Goal: Information Seeking & Learning: Find contact information

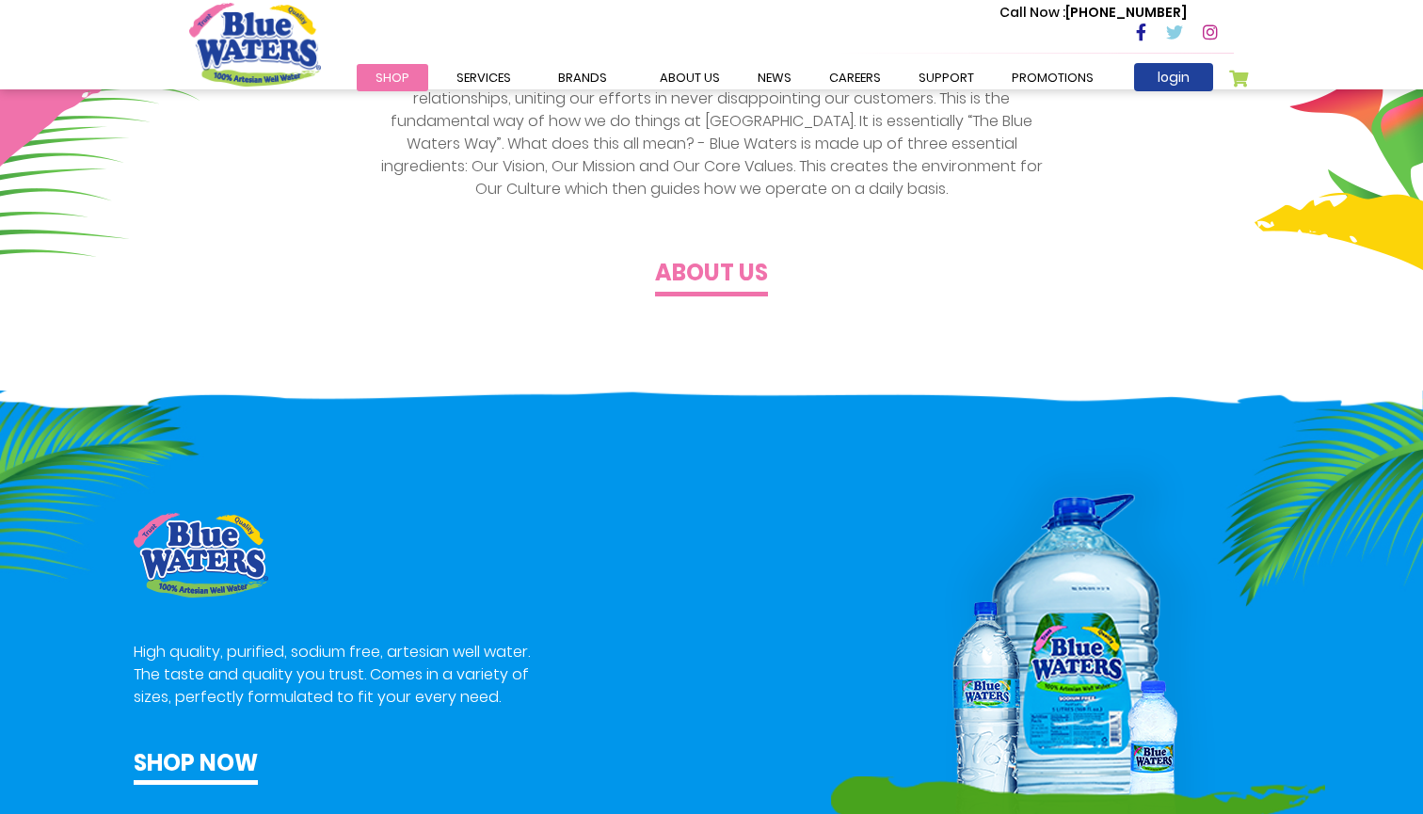
scroll to position [968, 0]
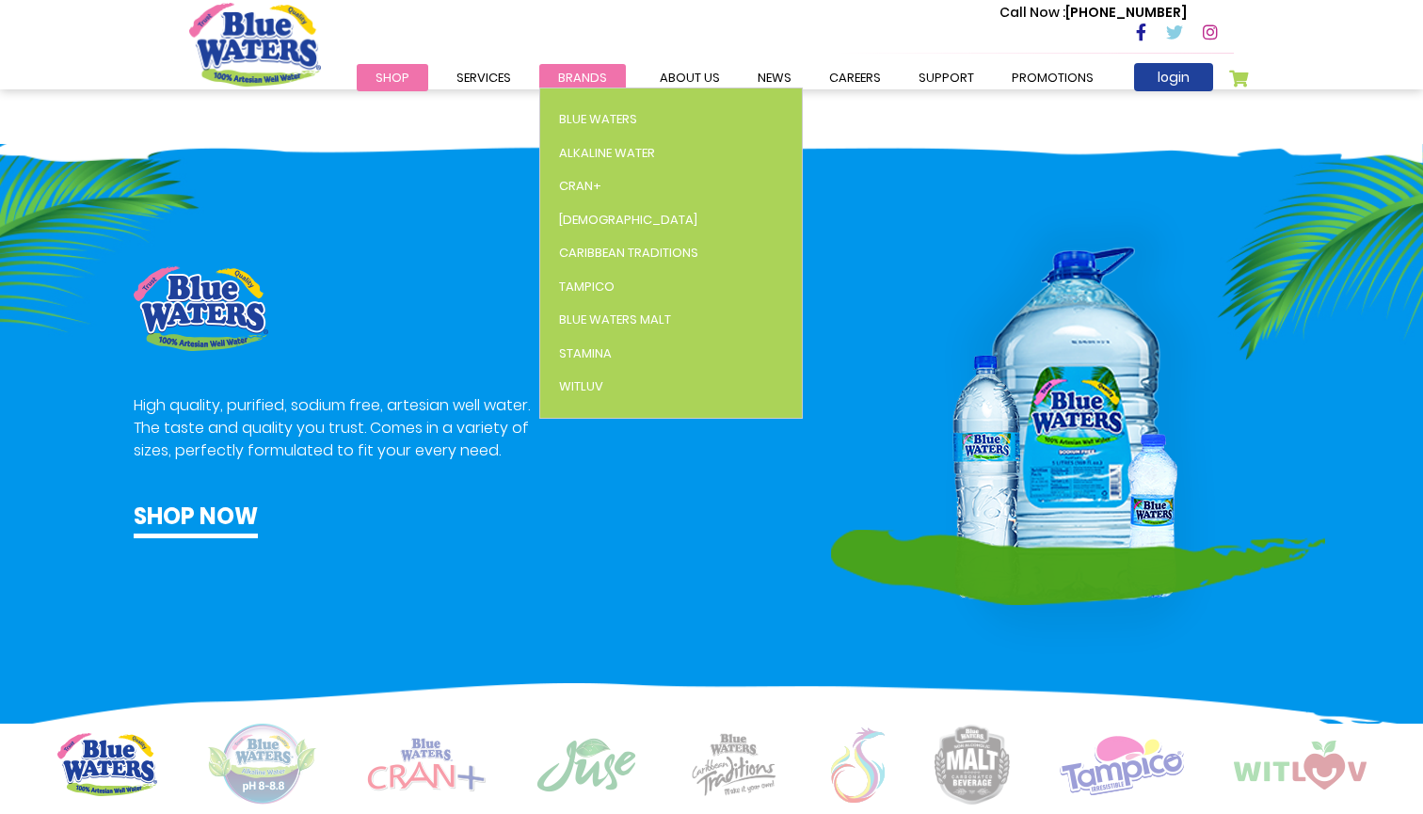
click at [563, 75] on span "Brands" at bounding box center [582, 78] width 49 height 18
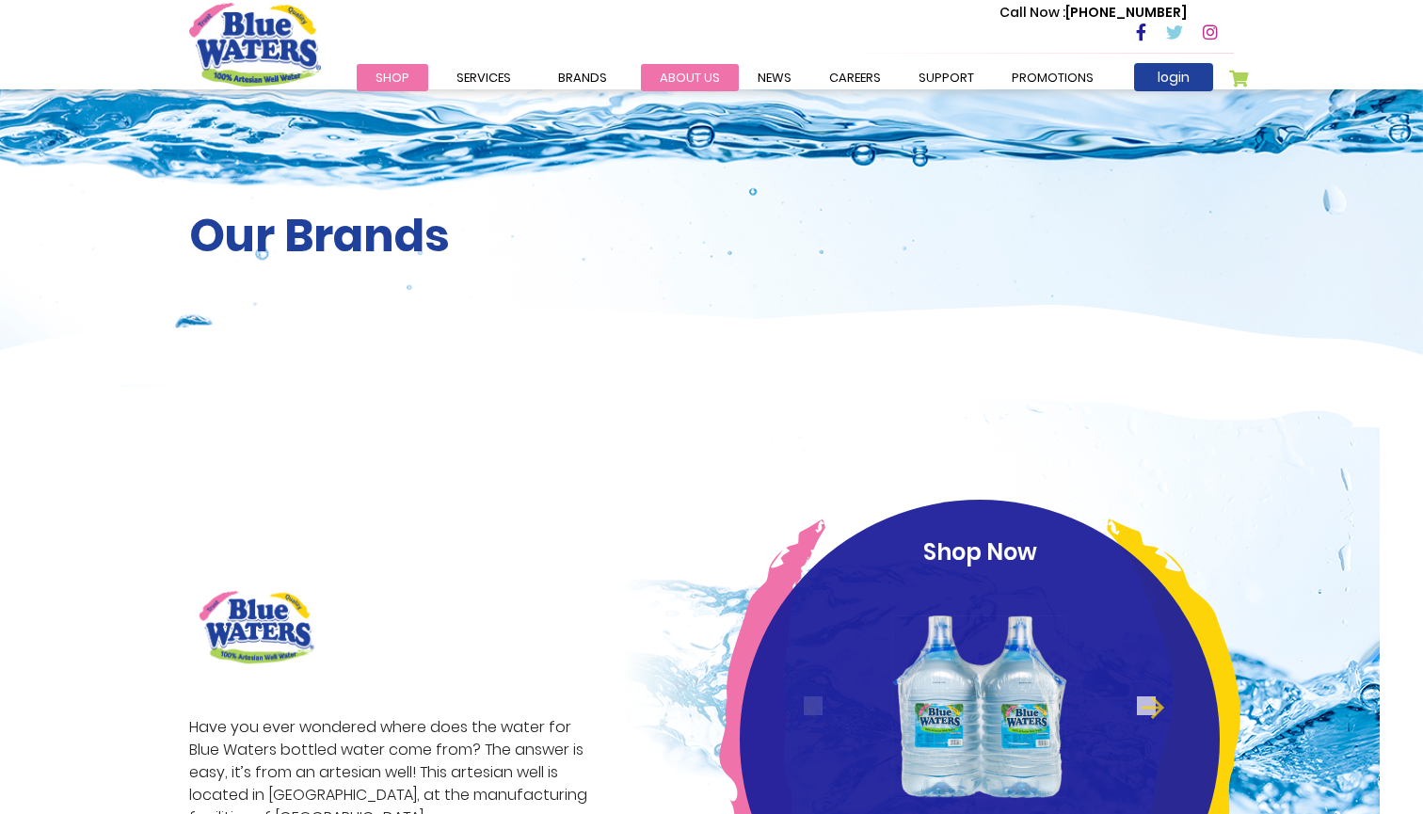
click at [689, 72] on link "about us" at bounding box center [690, 77] width 98 height 27
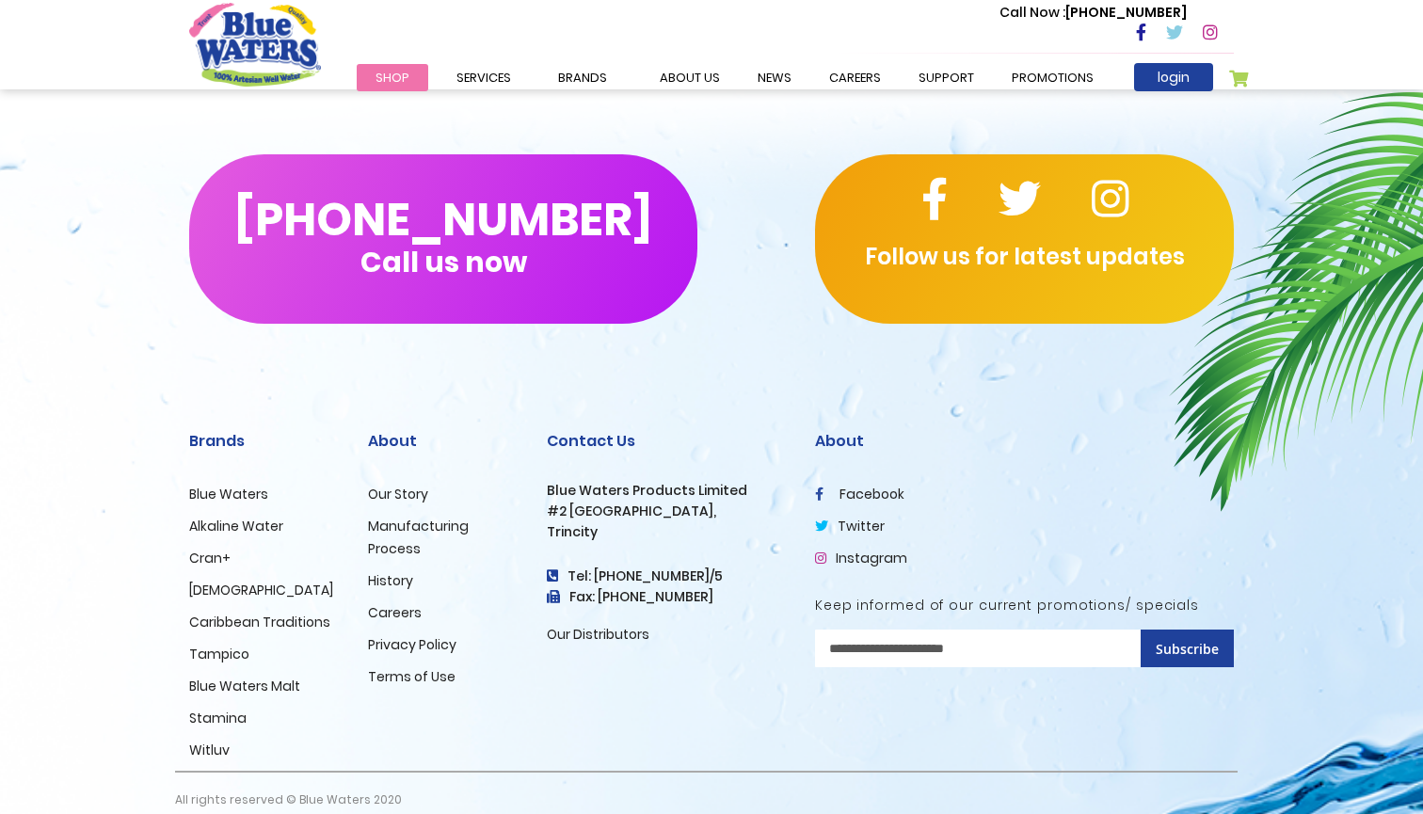
scroll to position [4494, 0]
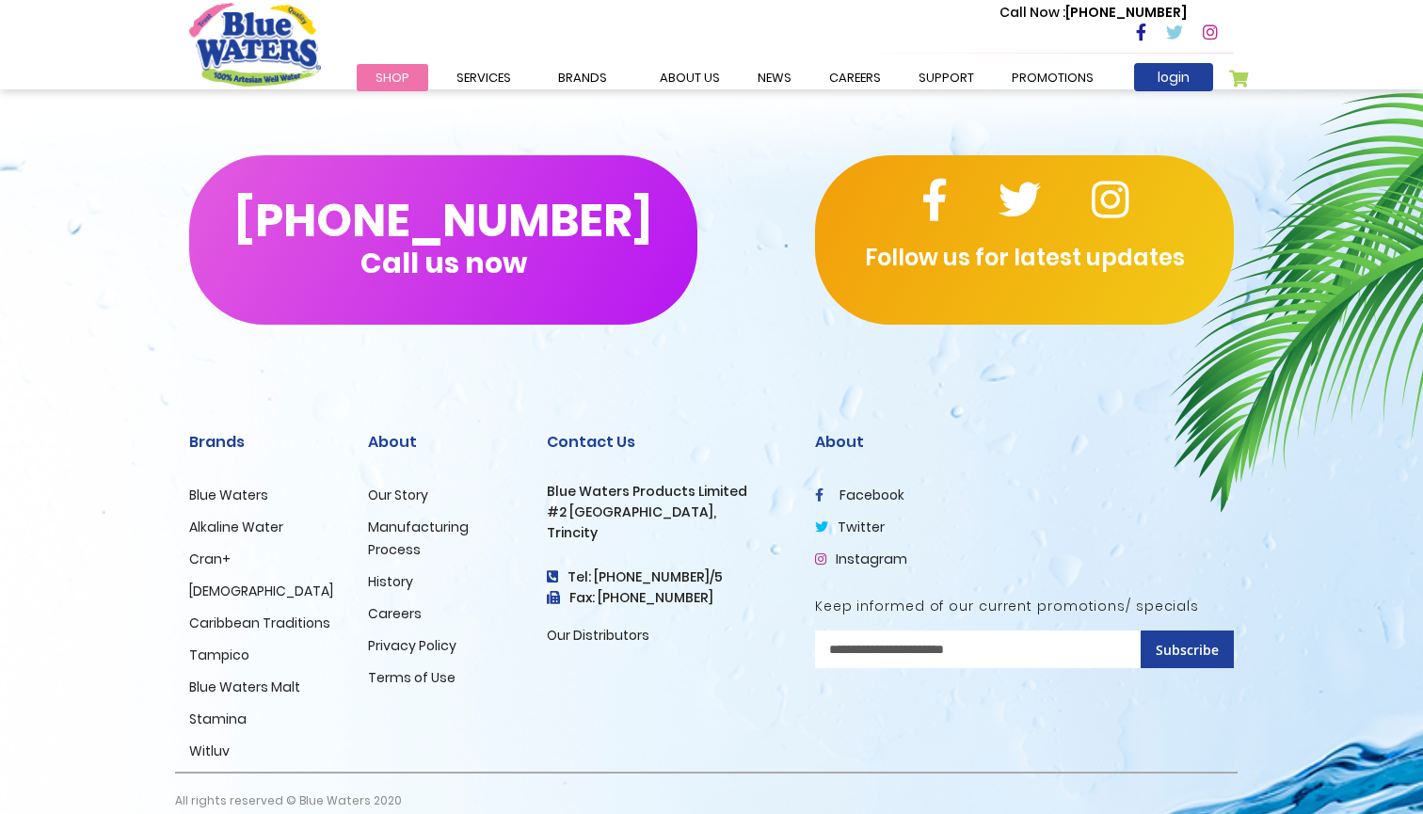
click at [424, 486] on link "Our Story" at bounding box center [398, 495] width 60 height 19
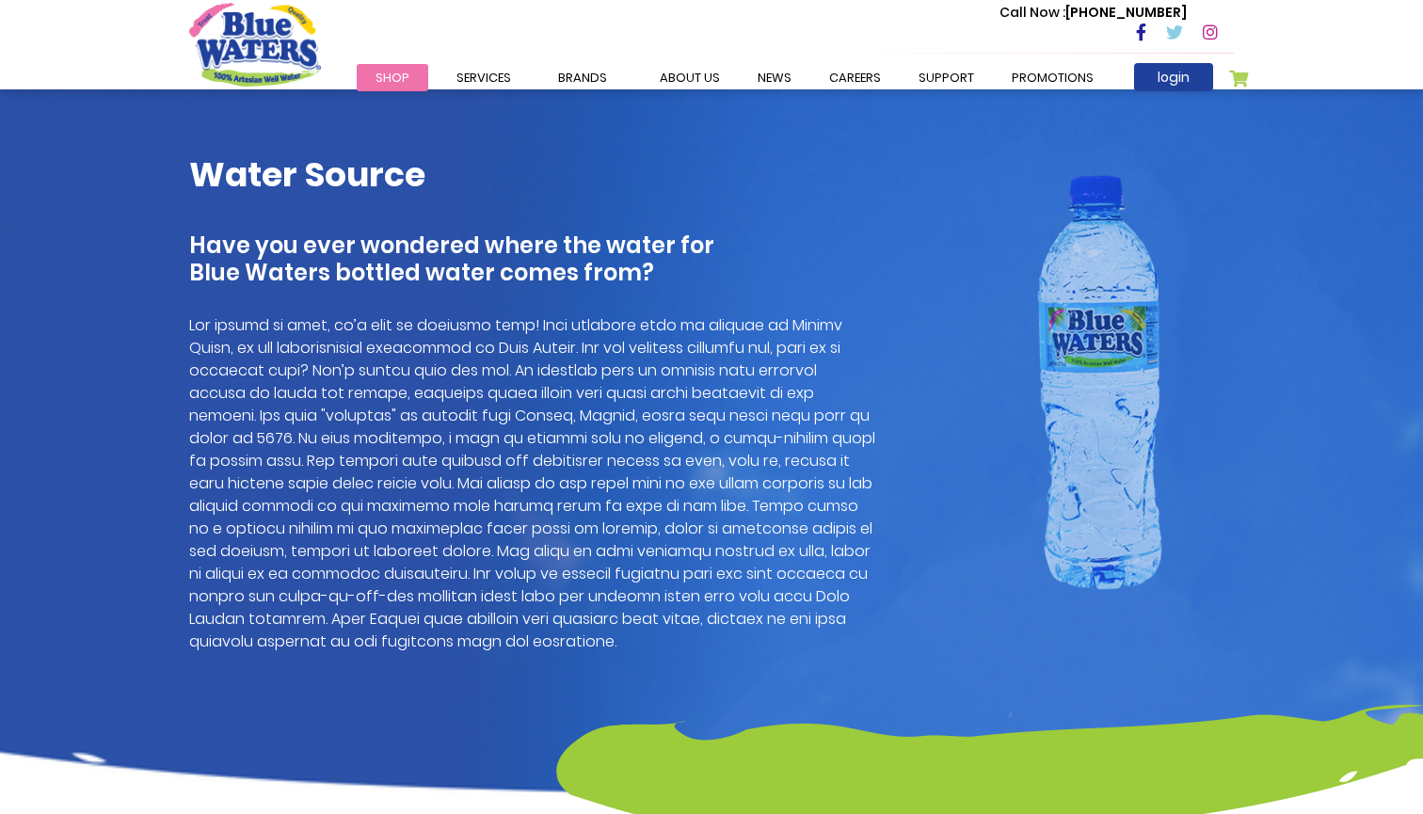
scroll to position [565, 0]
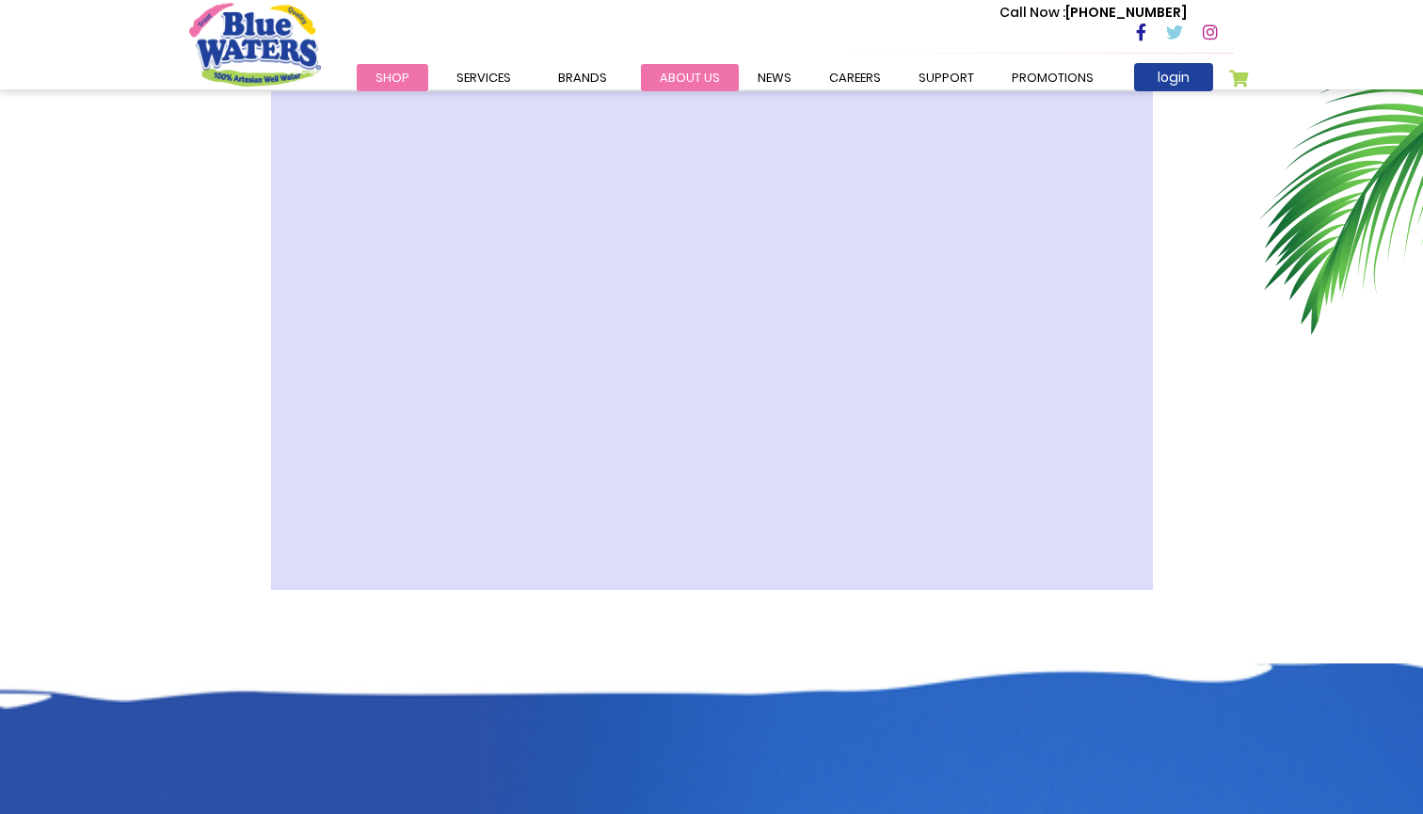
click at [681, 70] on link "about us" at bounding box center [690, 77] width 98 height 27
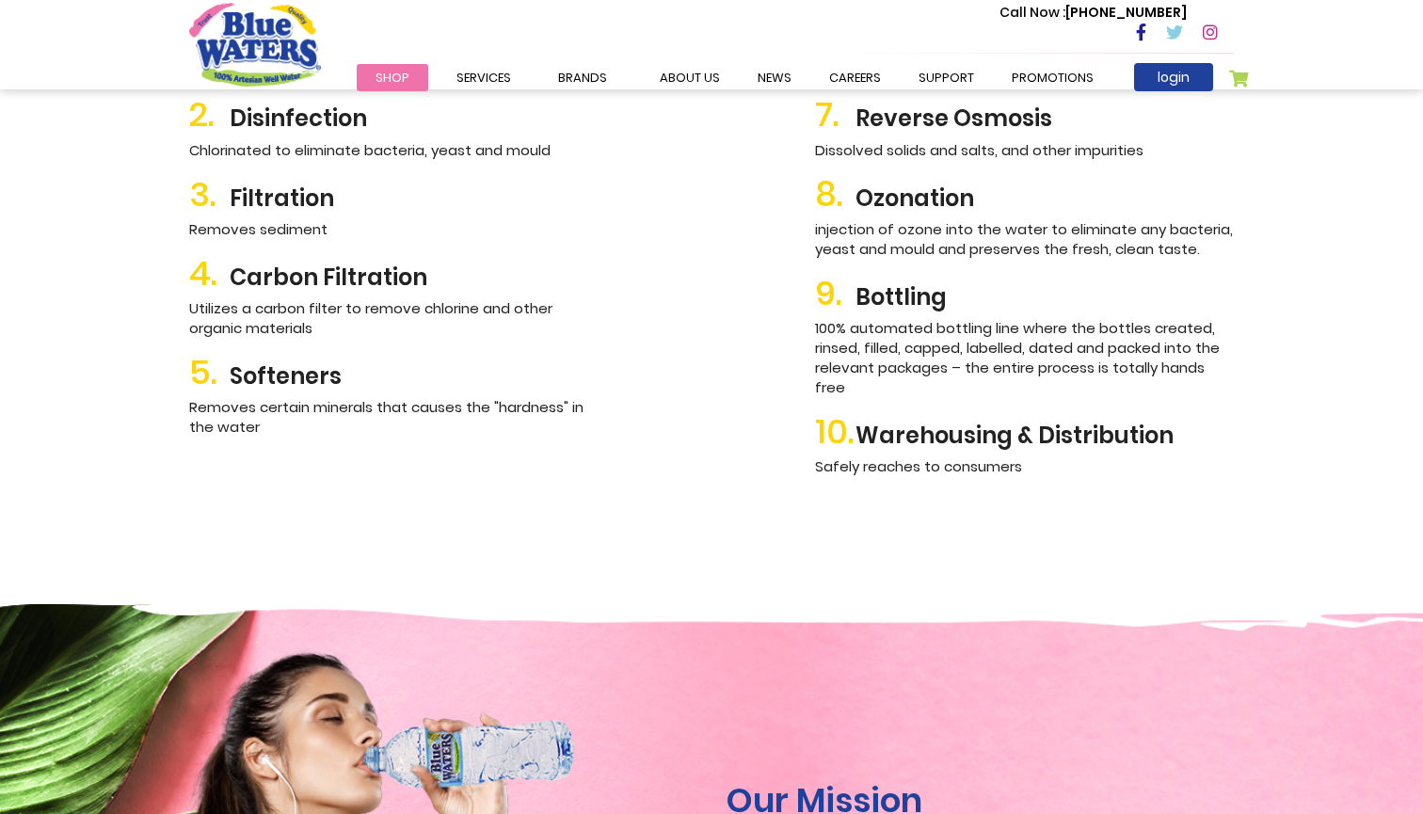
scroll to position [2342, 0]
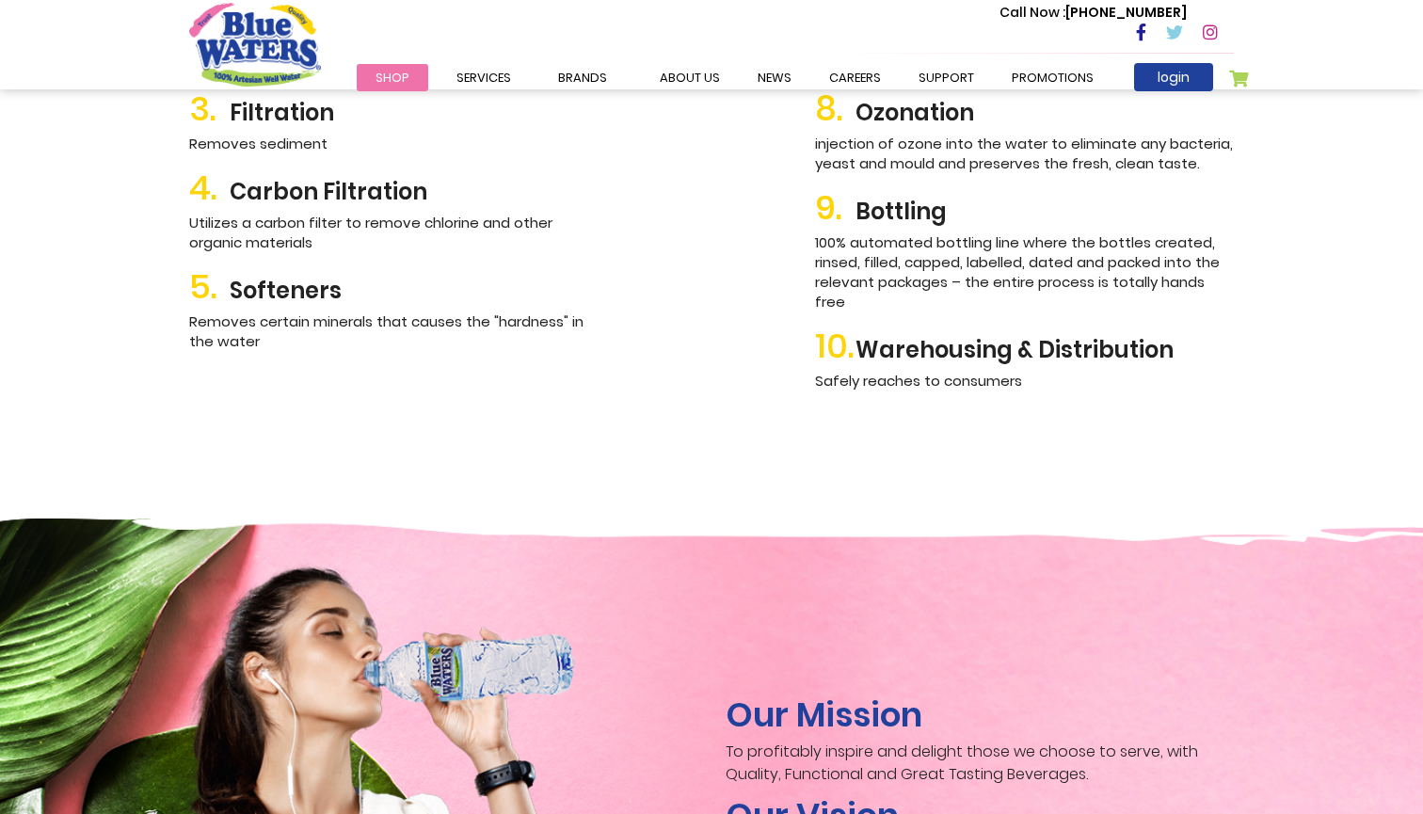
click at [407, 72] on span "Shop" at bounding box center [393, 78] width 34 height 18
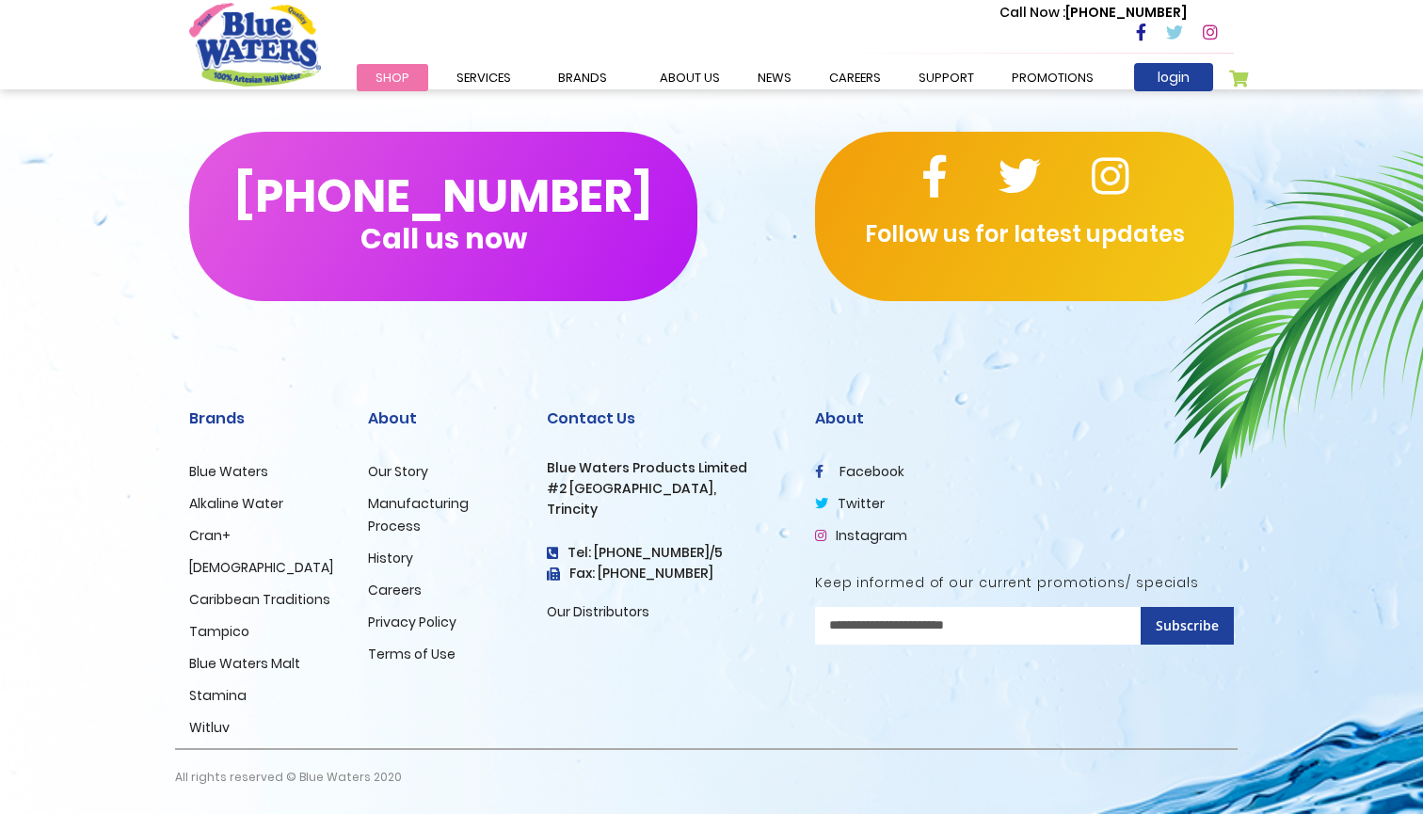
scroll to position [2249, 0]
click at [624, 604] on link "Our Distributors" at bounding box center [598, 611] width 103 height 19
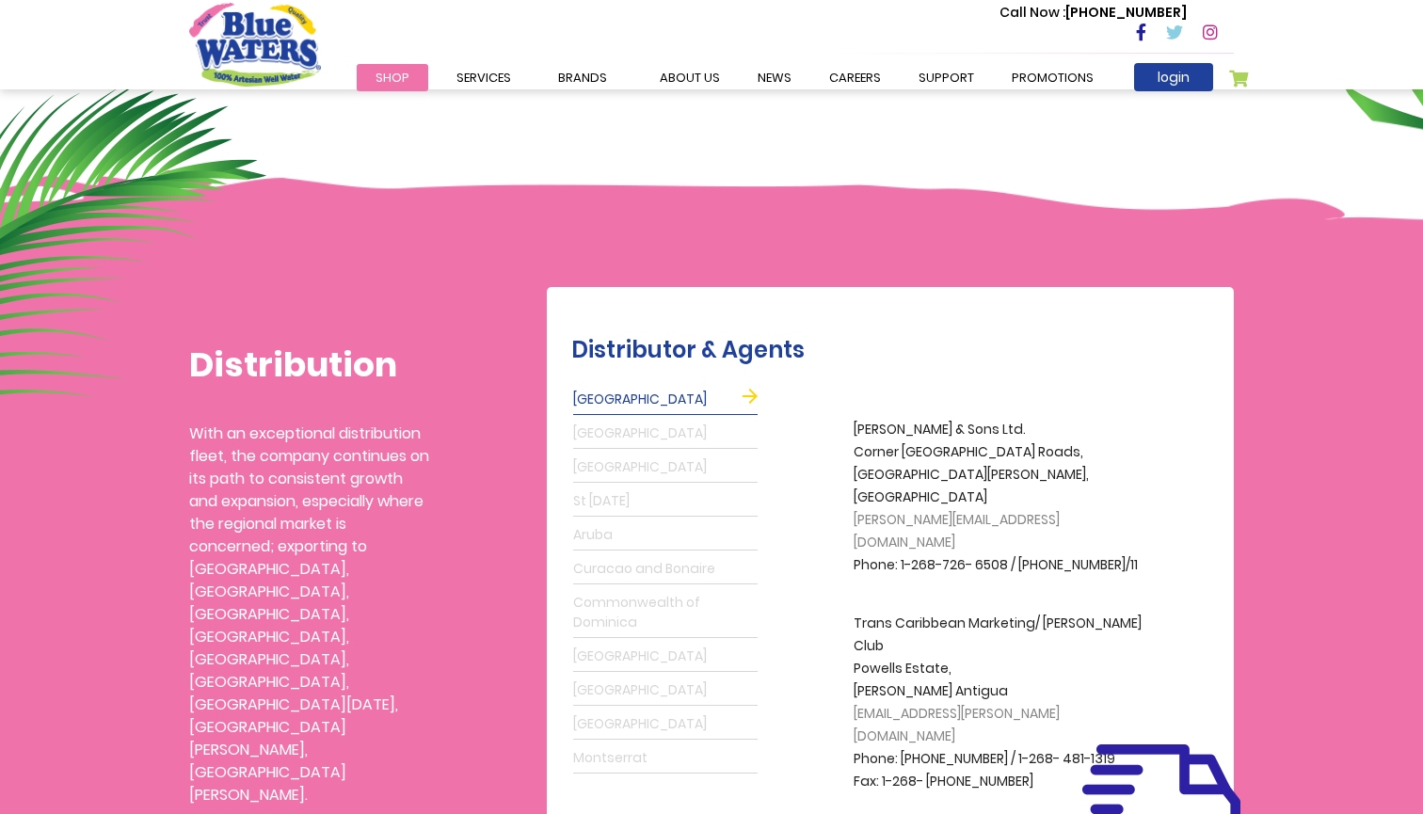
scroll to position [295, 0]
click at [611, 428] on link "[GEOGRAPHIC_DATA]" at bounding box center [665, 433] width 185 height 30
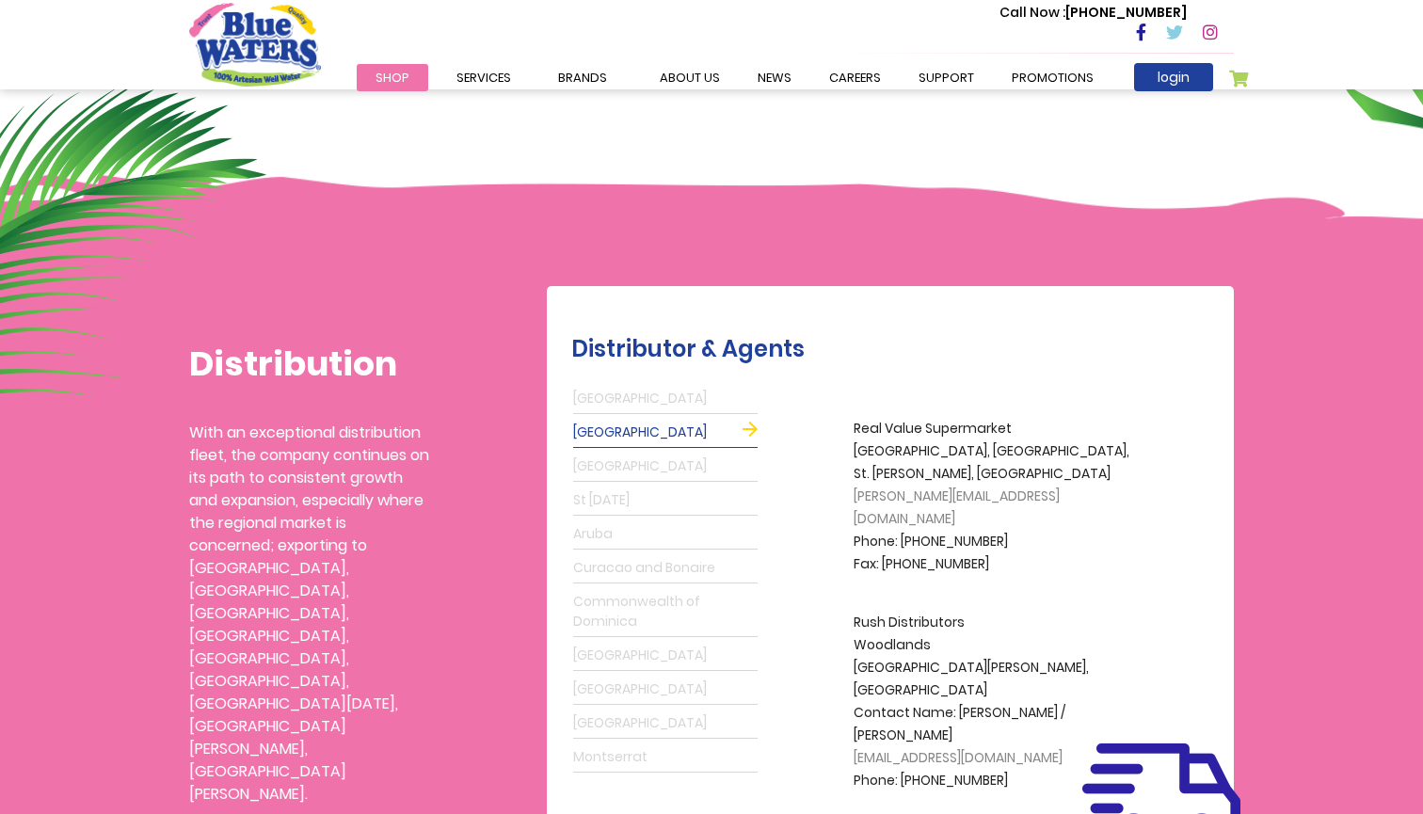
click at [611, 463] on link "[GEOGRAPHIC_DATA]" at bounding box center [665, 467] width 185 height 30
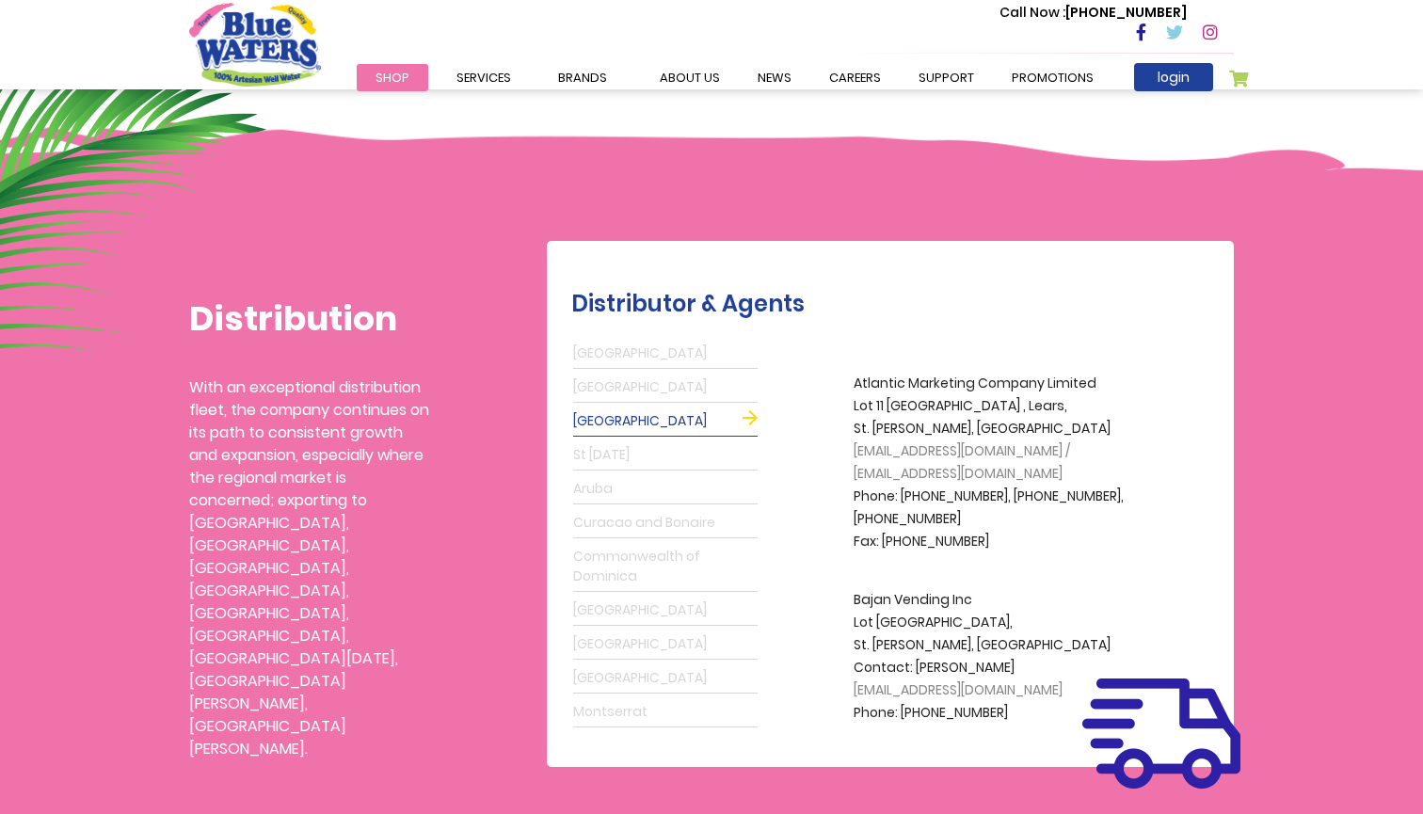
scroll to position [351, 0]
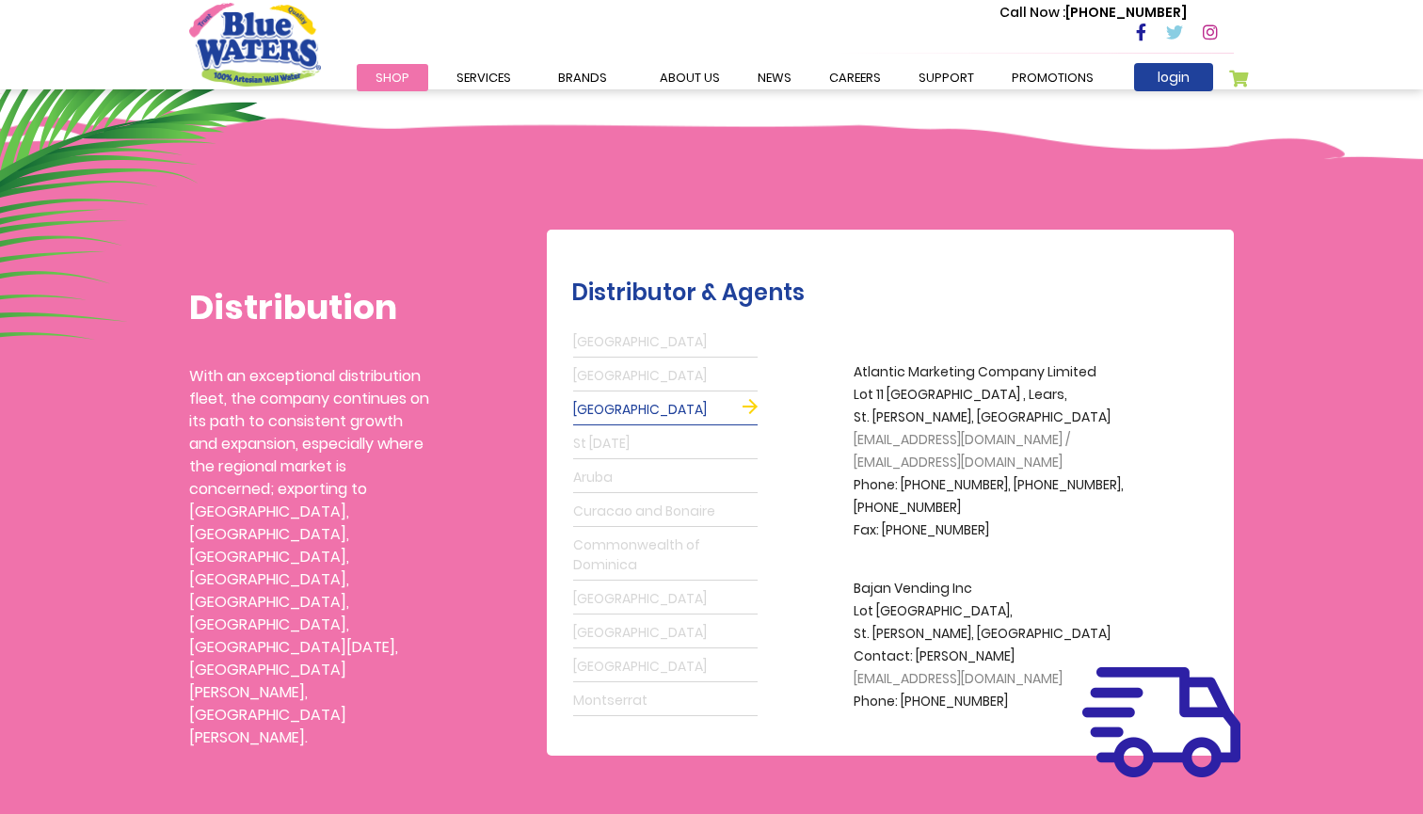
click at [619, 454] on link "St [DATE]" at bounding box center [665, 444] width 185 height 30
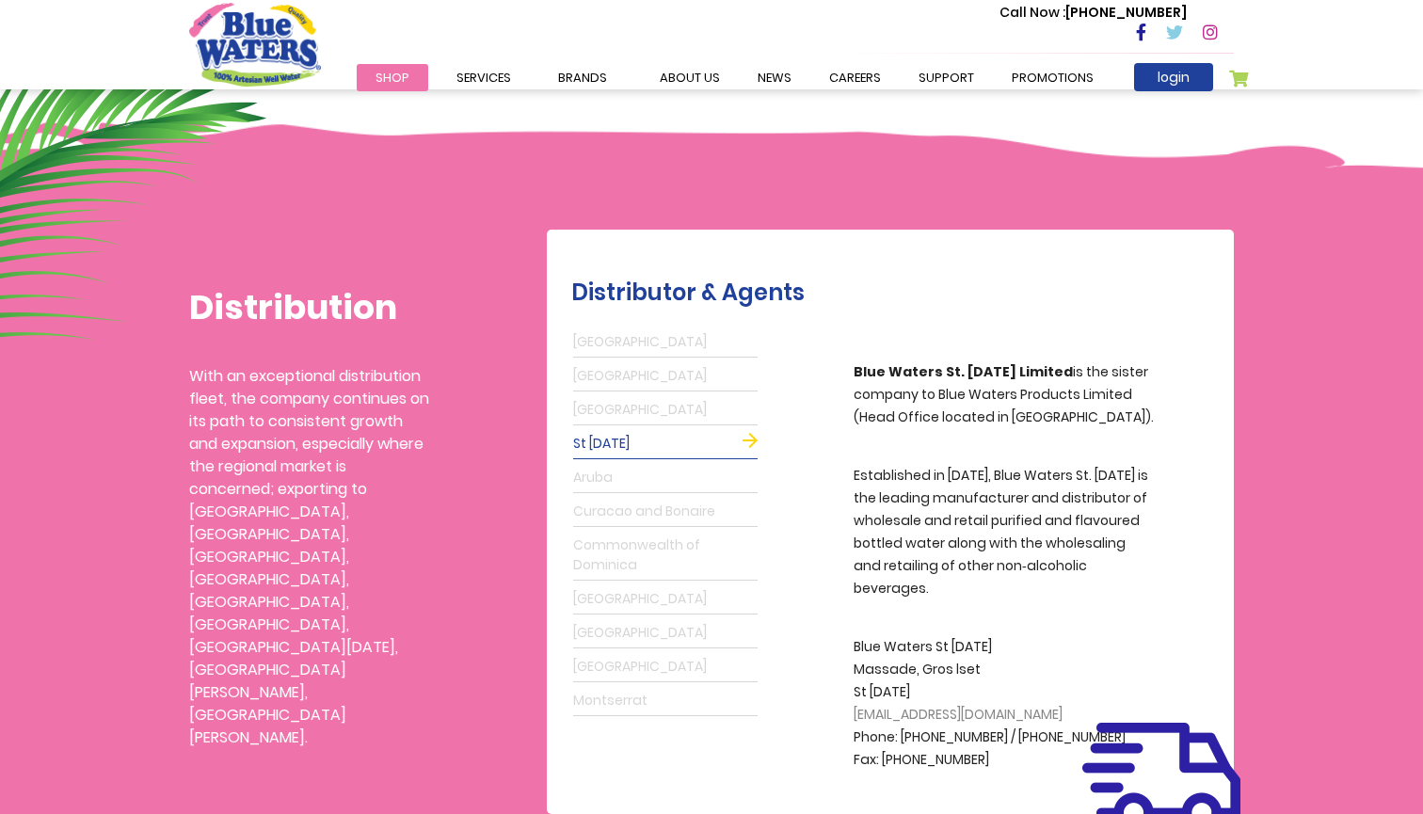
click at [620, 506] on link "Curacao and Bonaire" at bounding box center [665, 512] width 185 height 30
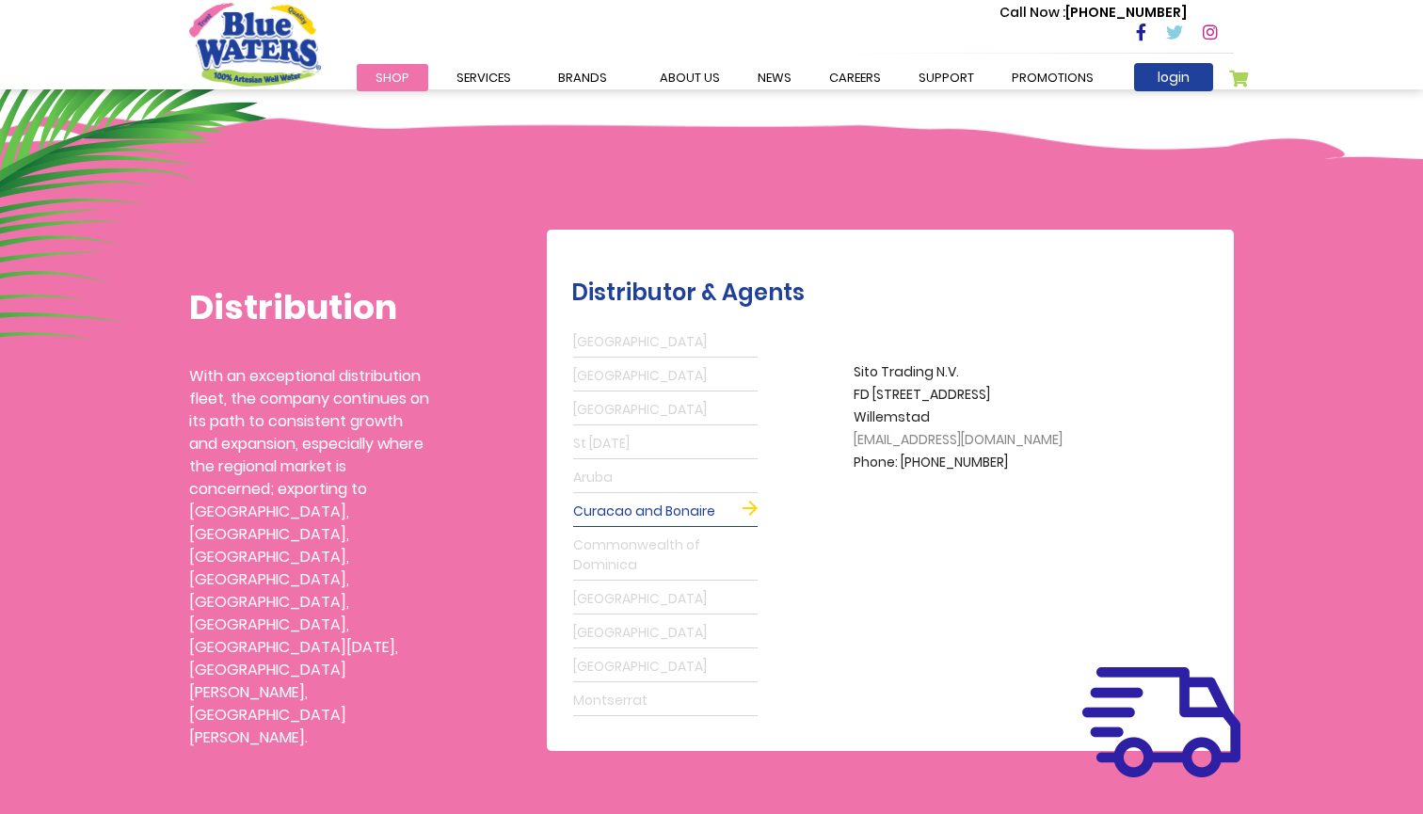
click at [620, 555] on link "Commonwealth of Dominica" at bounding box center [665, 556] width 185 height 50
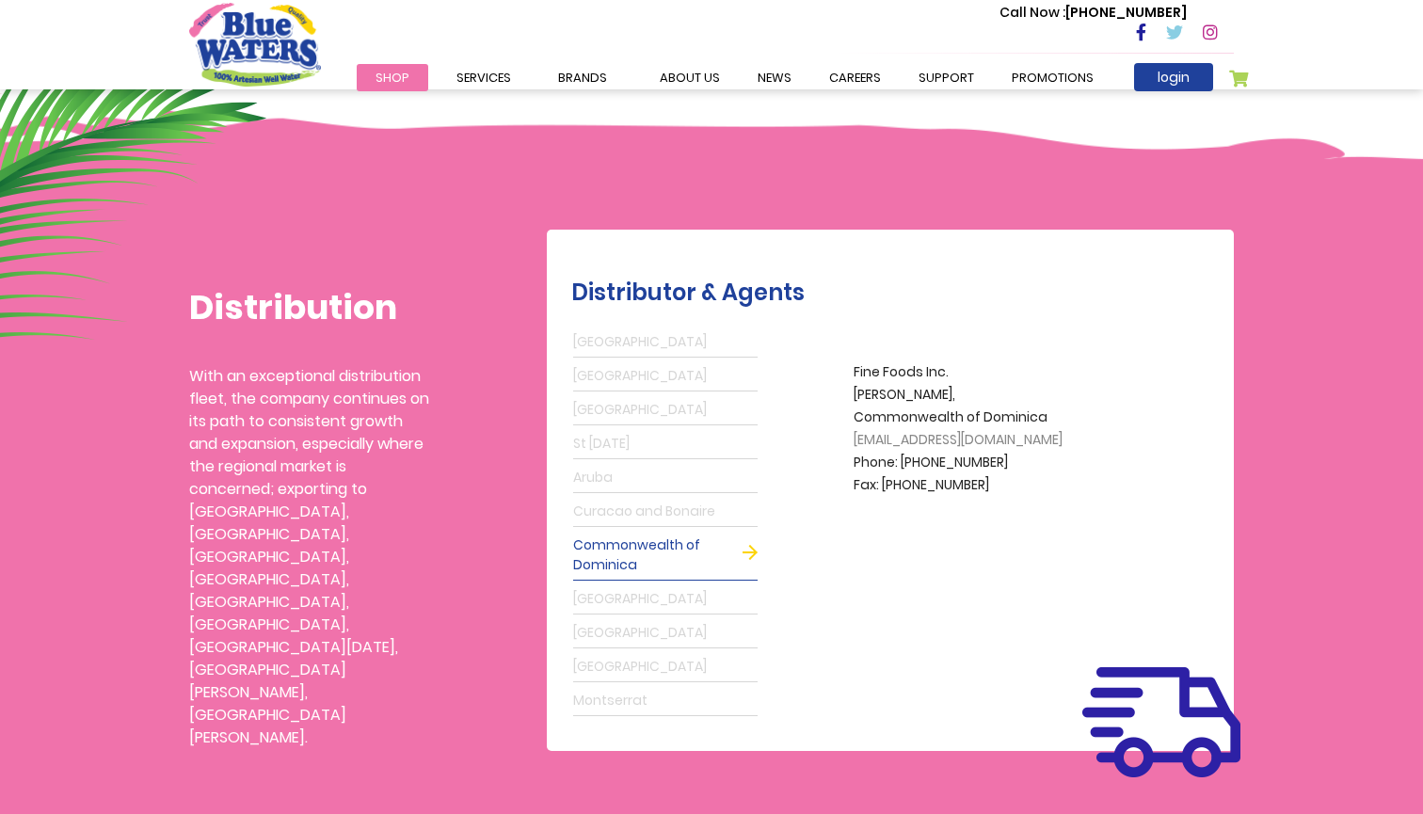
click at [617, 603] on link "[GEOGRAPHIC_DATA]" at bounding box center [665, 600] width 185 height 30
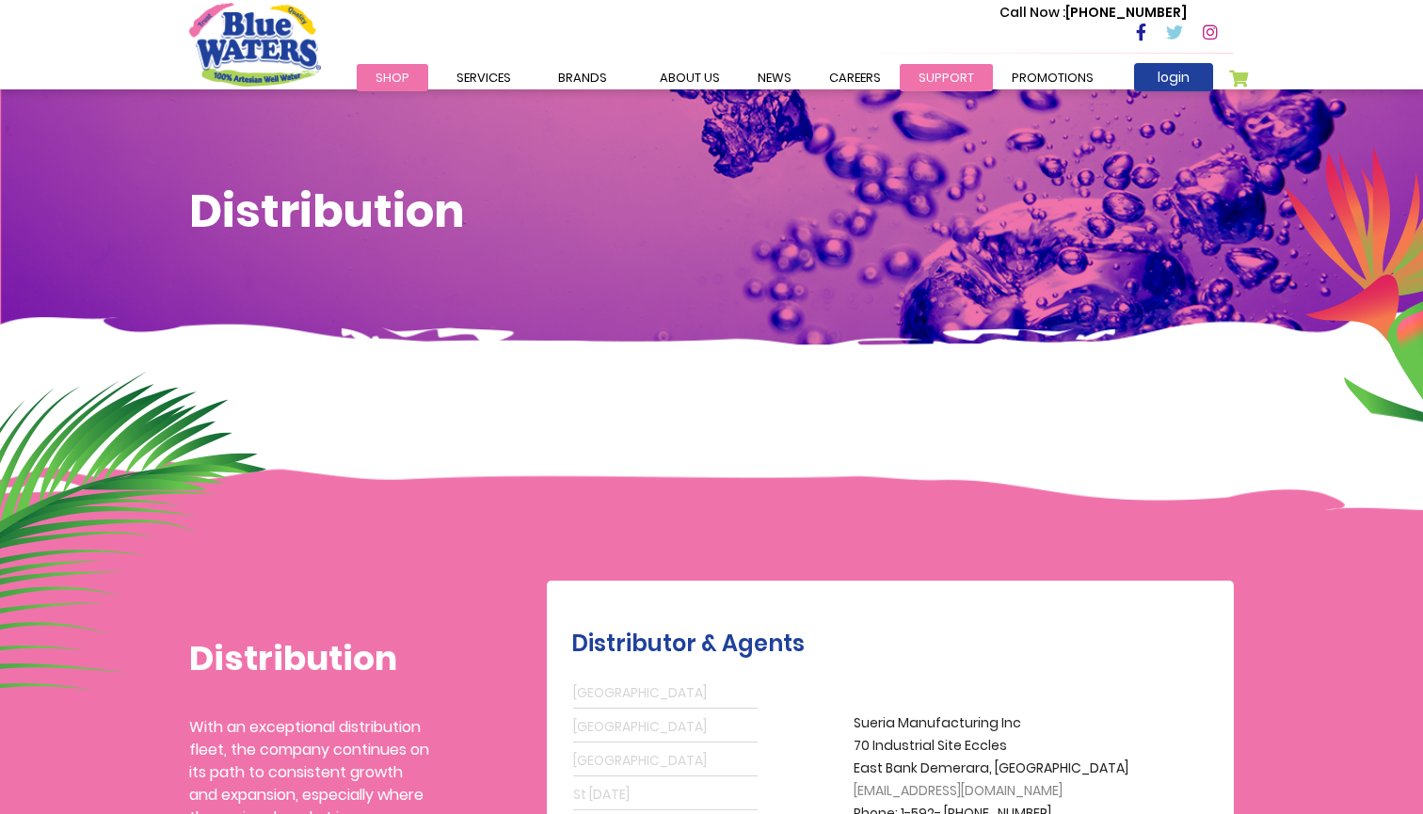
scroll to position [0, 0]
click at [873, 83] on link "careers" at bounding box center [855, 77] width 89 height 27
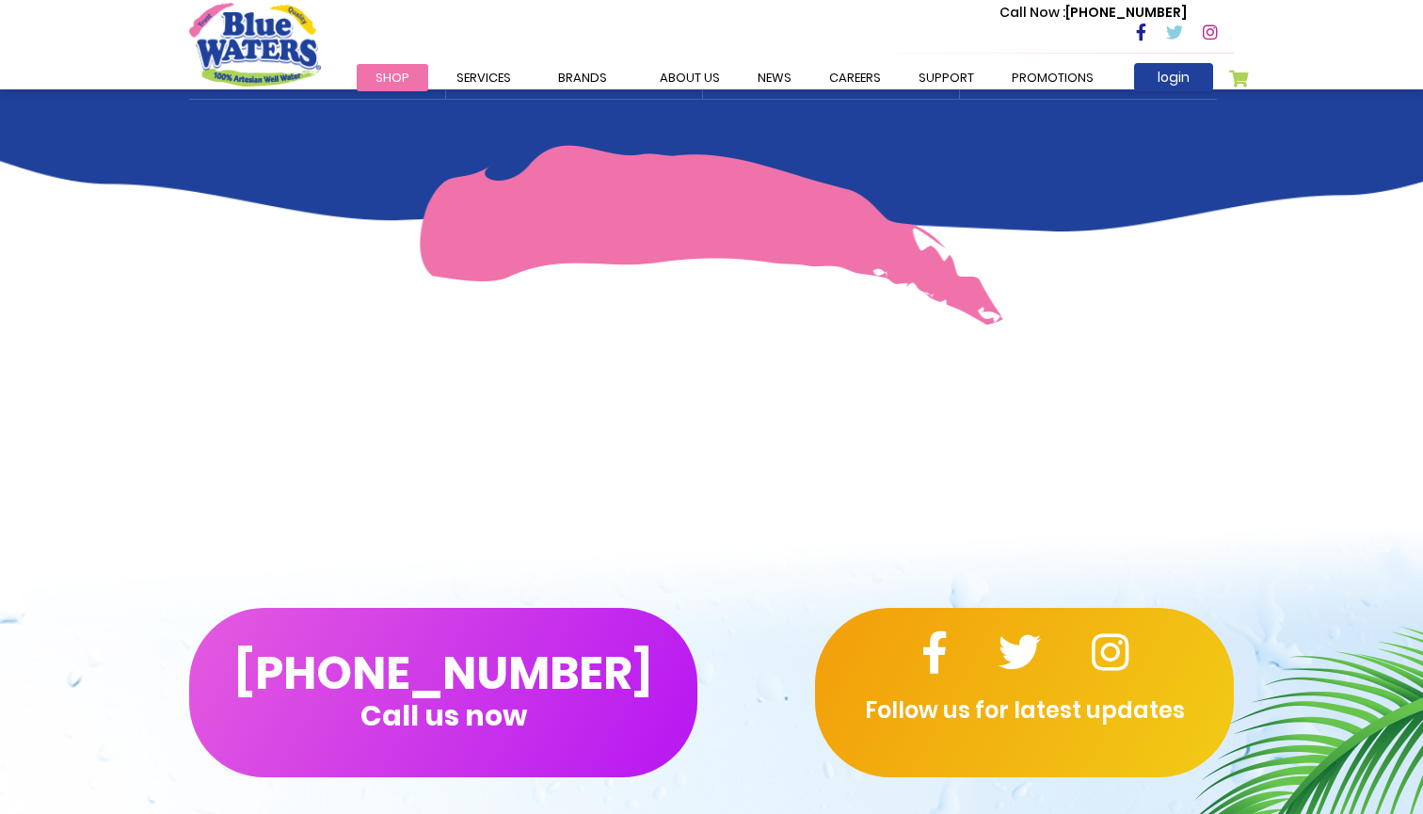
scroll to position [1317, 0]
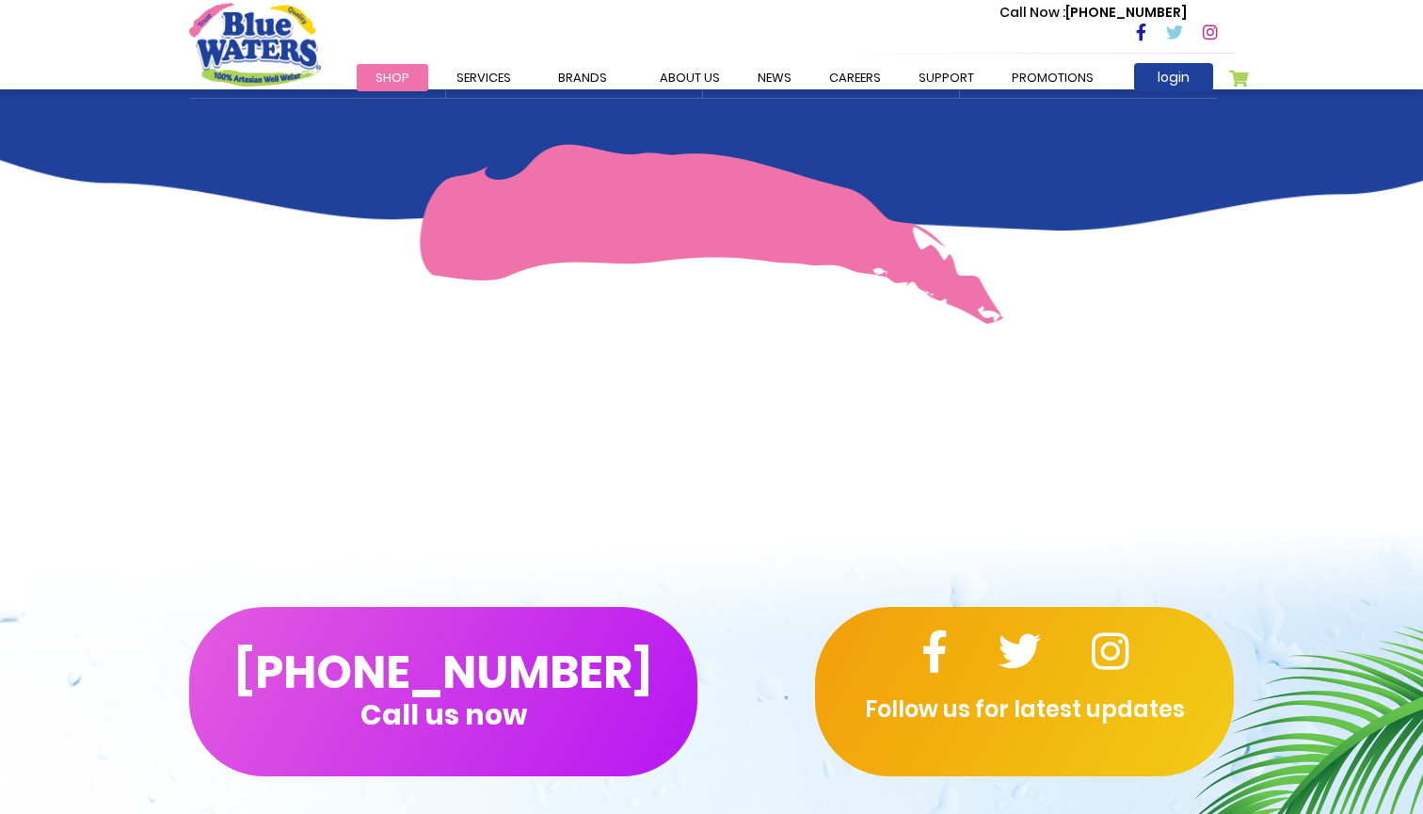
click at [577, 672] on button "[PHONE_NUMBER] Call us now" at bounding box center [443, 691] width 508 height 169
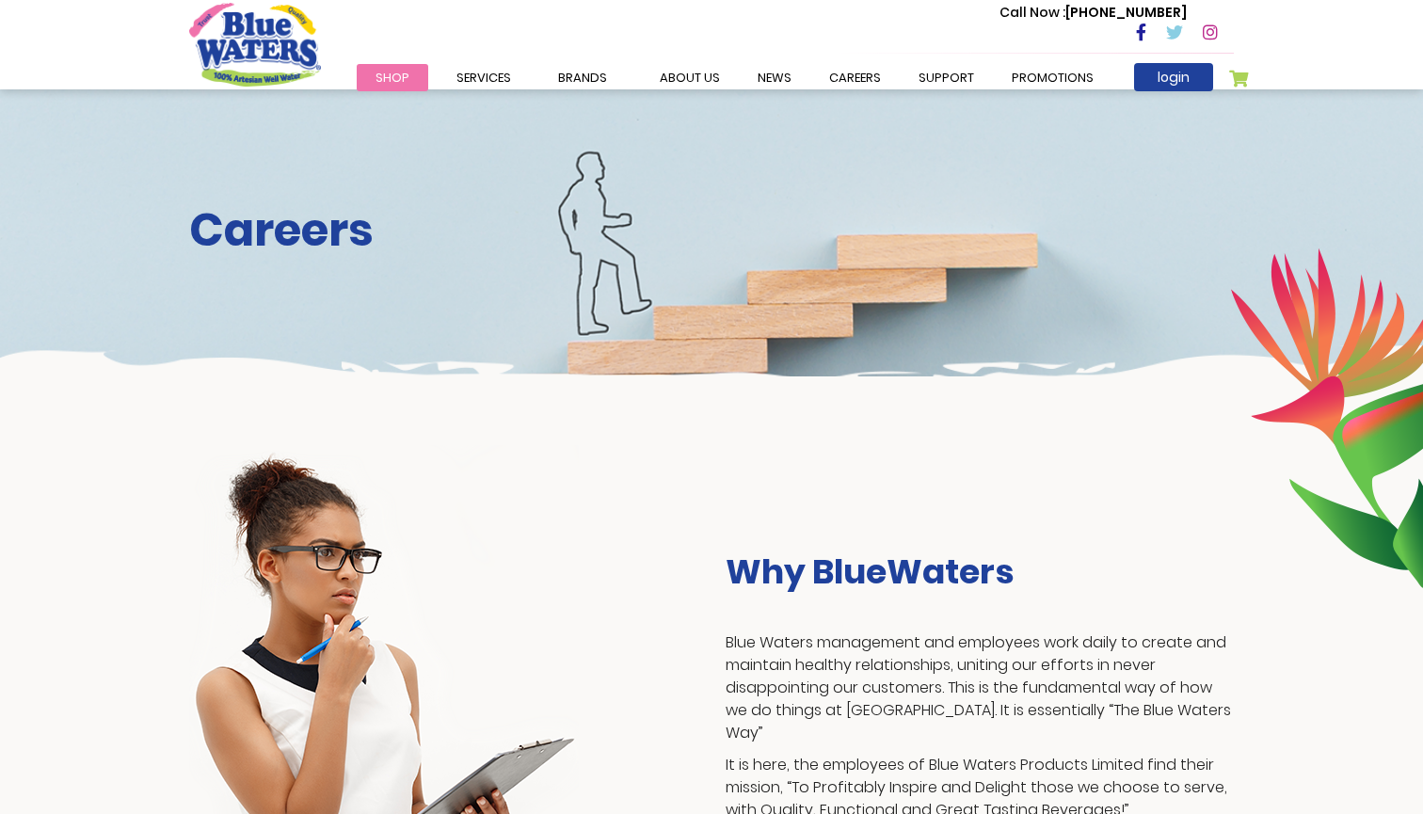
scroll to position [0, 0]
